Goal: Find specific page/section: Find specific page/section

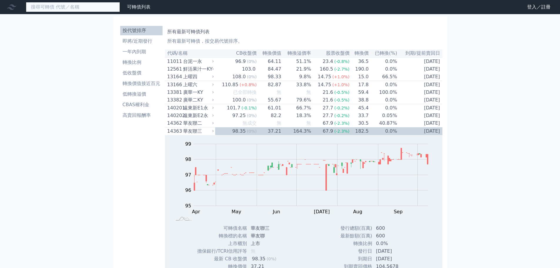
click at [84, 9] on input at bounding box center [73, 7] width 94 height 10
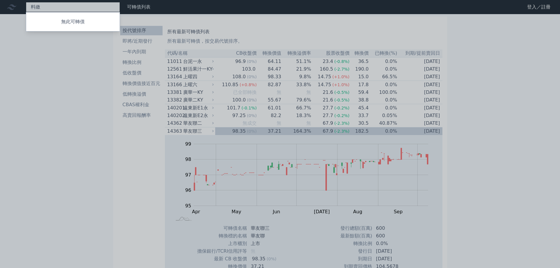
type input "[PERSON_NAME]"
type input "六角"
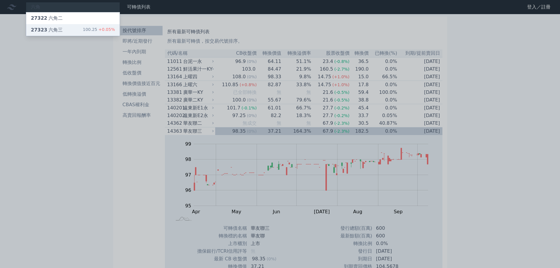
click at [80, 31] on div "27323 六角三 100.25 +0.05%" at bounding box center [72, 30] width 93 height 12
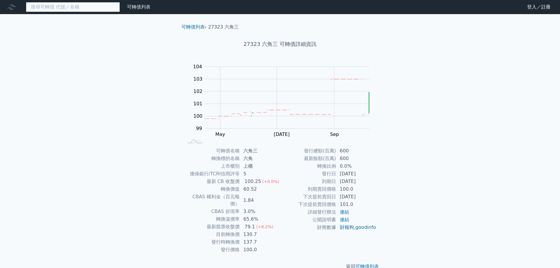
click at [80, 6] on input at bounding box center [73, 7] width 94 height 10
type input "[PERSON_NAME]"
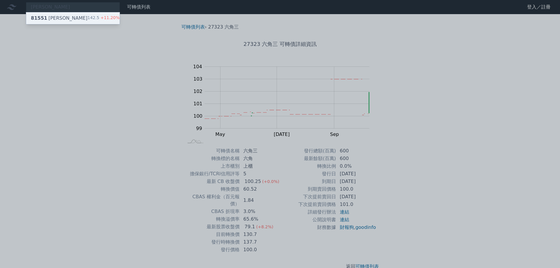
click at [65, 19] on div "81551 [PERSON_NAME] 142.5 +11.20%" at bounding box center [72, 18] width 93 height 12
